Goal: Information Seeking & Learning: Learn about a topic

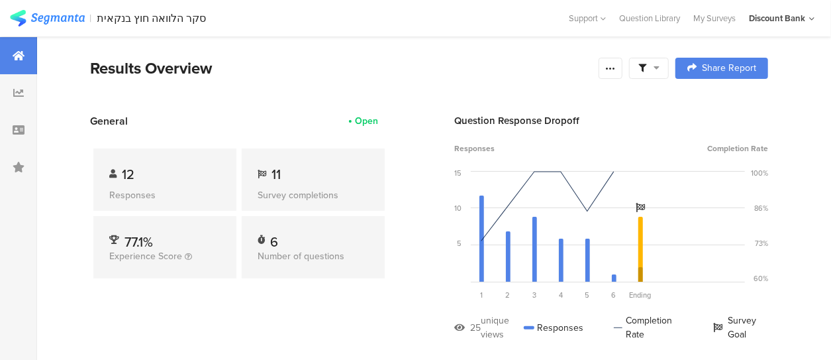
click at [305, 171] on div "11" at bounding box center [313, 174] width 111 height 20
click at [17, 90] on icon at bounding box center [18, 92] width 11 height 11
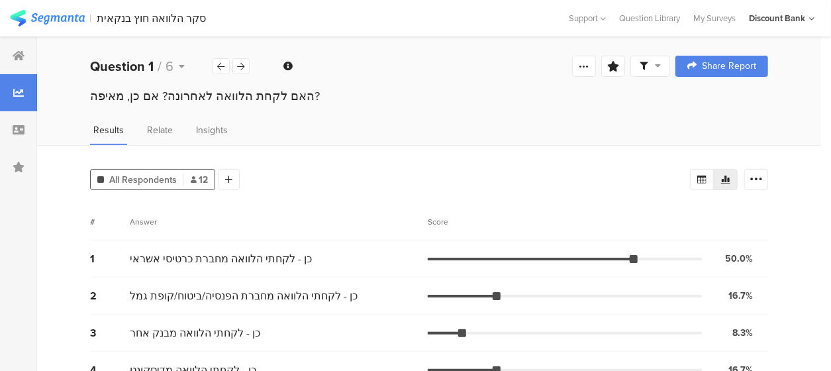
click at [238, 63] on icon at bounding box center [241, 66] width 7 height 9
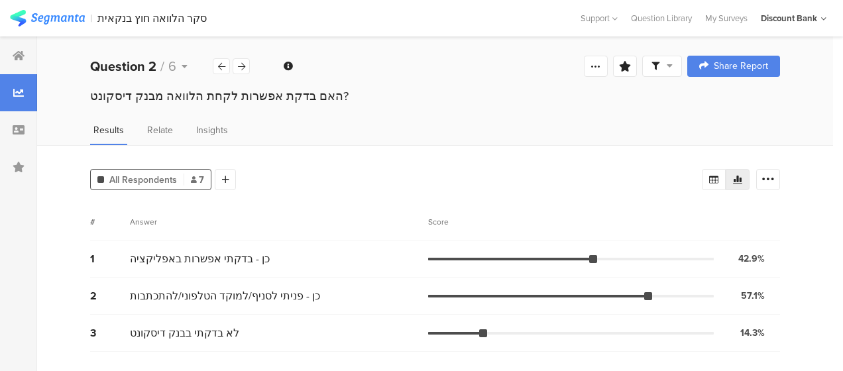
click at [242, 66] on icon at bounding box center [241, 66] width 7 height 9
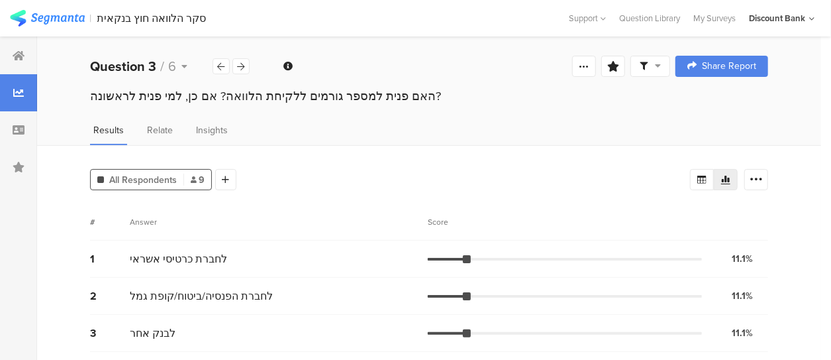
click at [240, 66] on icon at bounding box center [241, 66] width 7 height 9
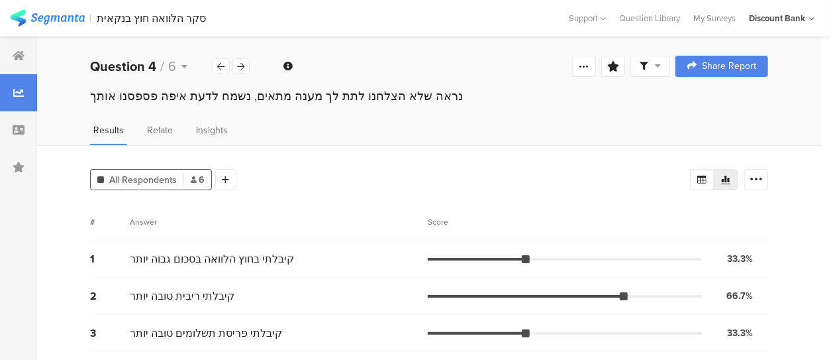
click at [219, 64] on icon at bounding box center [221, 66] width 7 height 9
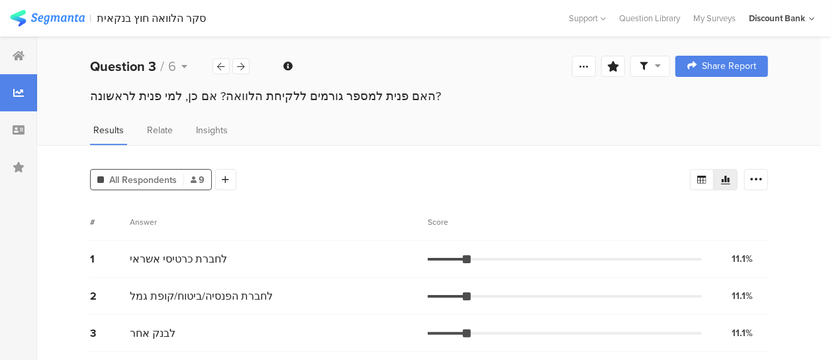
click at [237, 68] on div at bounding box center [241, 66] width 17 height 16
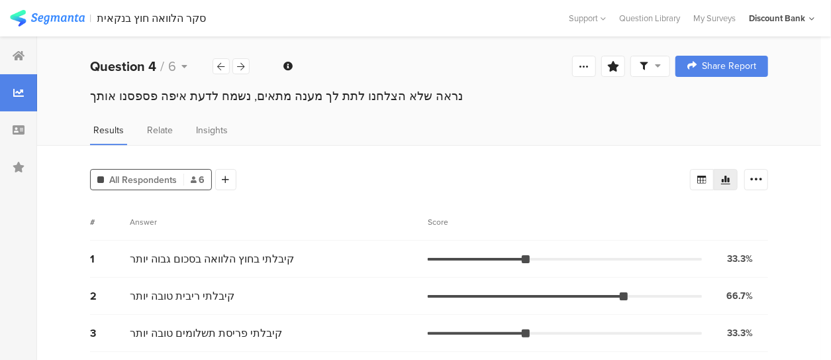
click at [236, 68] on div at bounding box center [241, 66] width 17 height 16
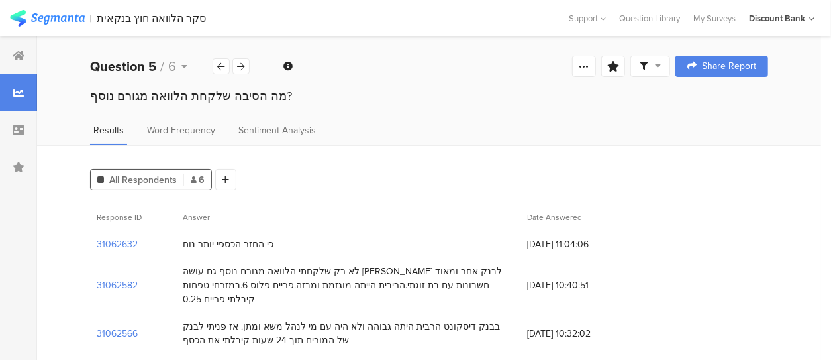
click at [238, 69] on icon at bounding box center [241, 66] width 7 height 9
